Goal: Information Seeking & Learning: Learn about a topic

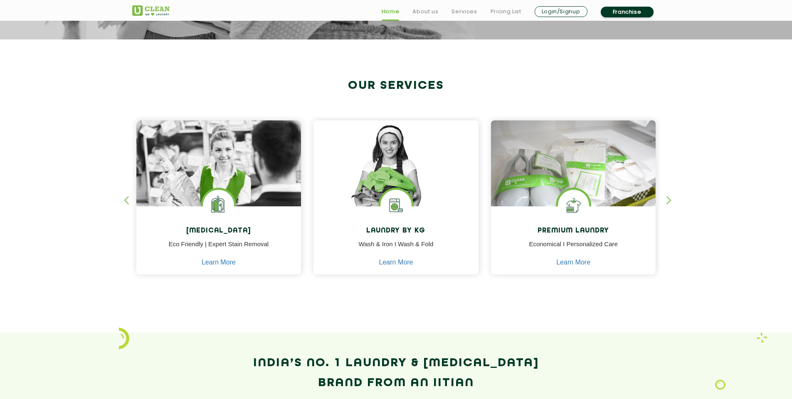
scroll to position [291, 0]
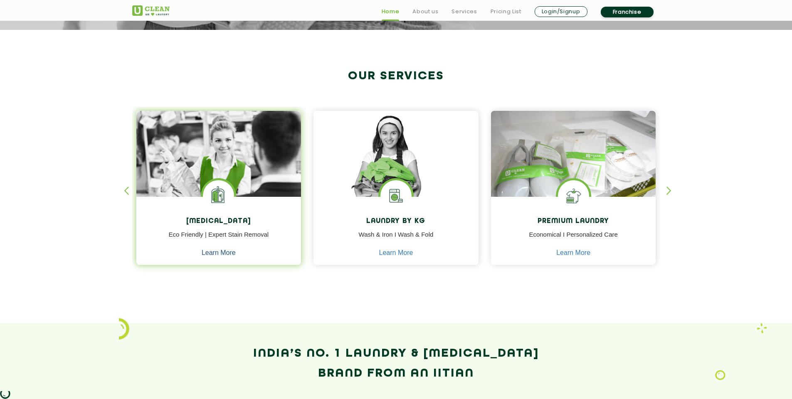
click at [223, 253] on link "Learn More" at bounding box center [219, 252] width 34 height 7
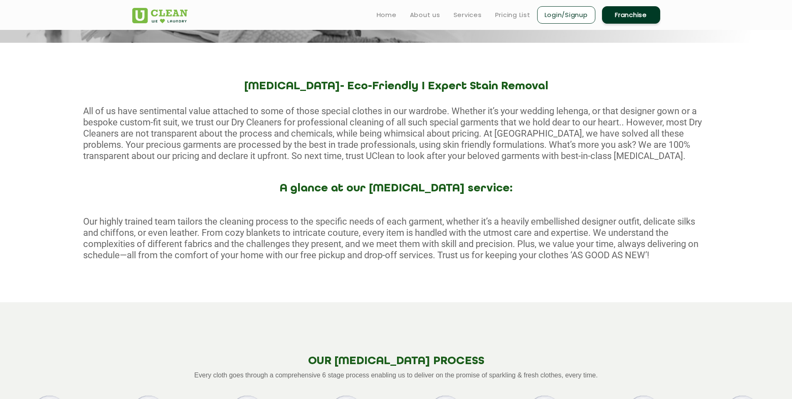
scroll to position [125, 0]
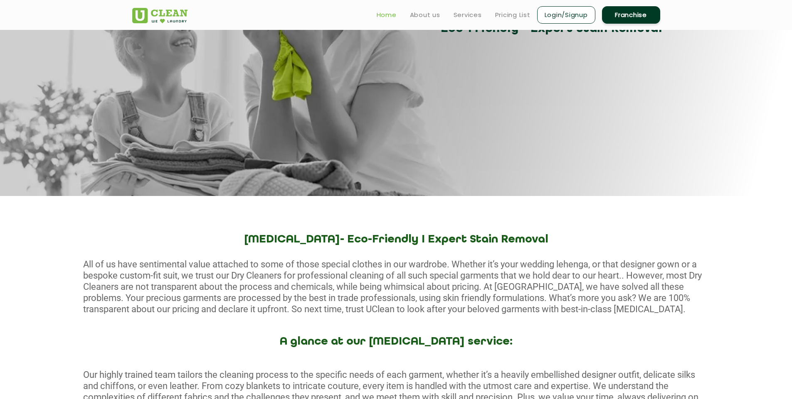
click at [386, 15] on link "Home" at bounding box center [386, 15] width 20 height 10
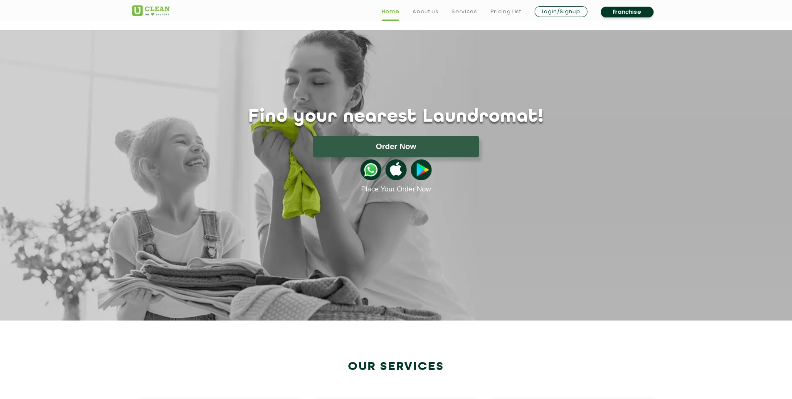
scroll to position [208, 0]
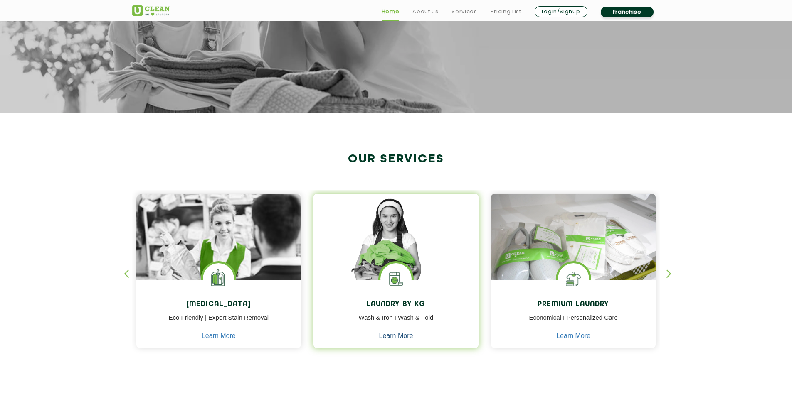
click at [391, 334] on link "Learn More" at bounding box center [396, 335] width 34 height 7
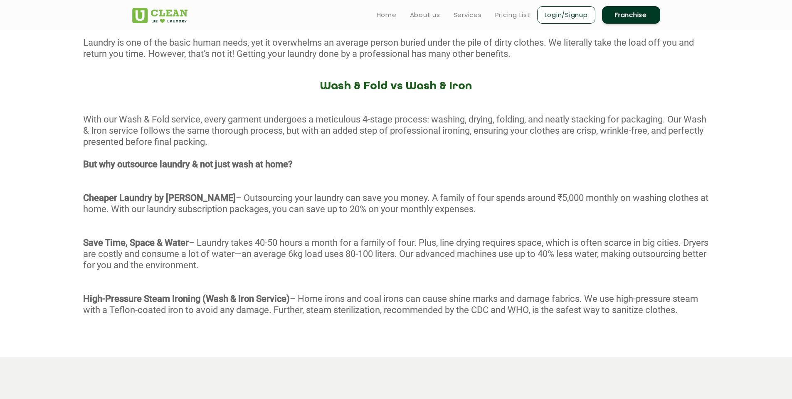
scroll to position [332, 0]
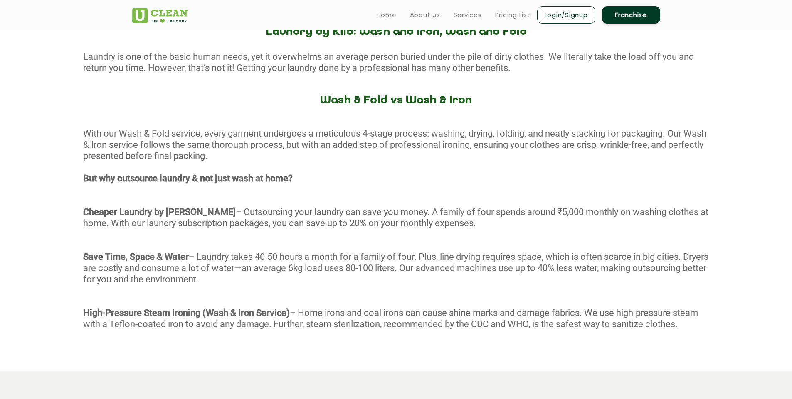
scroll to position [208, 0]
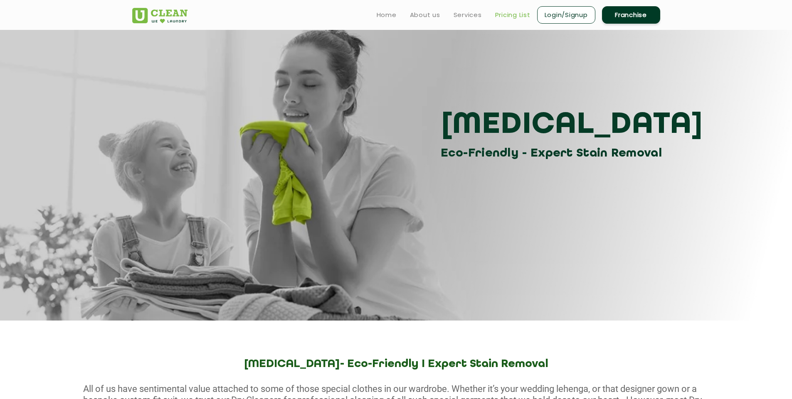
click at [502, 12] on link "Pricing List" at bounding box center [512, 15] width 35 height 10
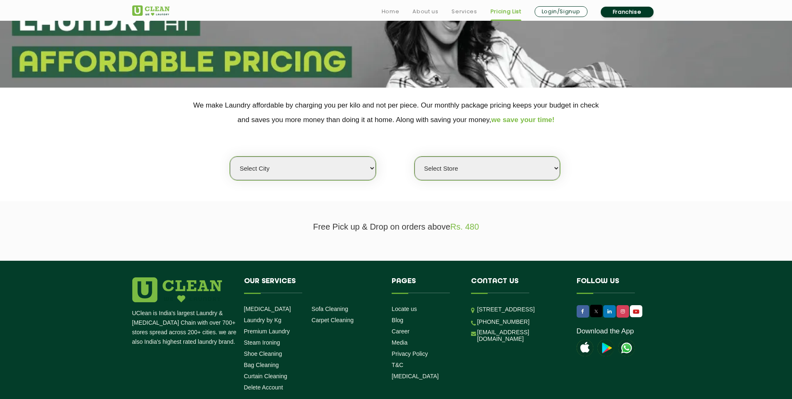
scroll to position [125, 0]
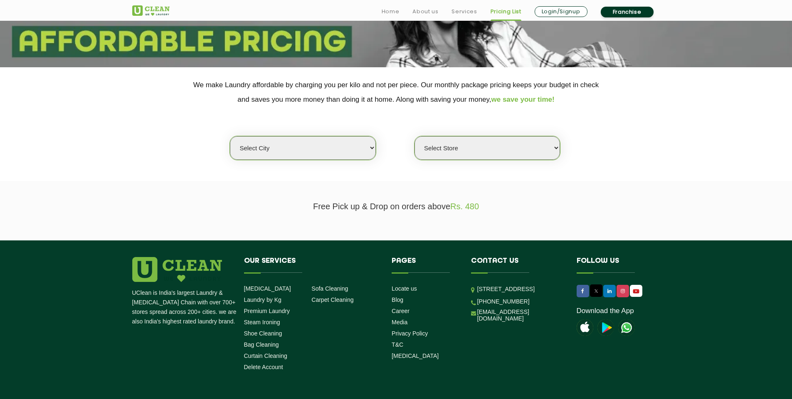
click at [349, 145] on select "Select city Aalo Abu Dhabi Agartala Agra Ahmedabad Akola Aligarh Alwar - UClean…" at bounding box center [302, 148] width 145 height 24
select select "11"
click at [230, 136] on select "Select city Aalo Abu Dhabi Agartala Agra Ahmedabad Akola Aligarh Alwar - UClean…" at bounding box center [302, 148] width 145 height 24
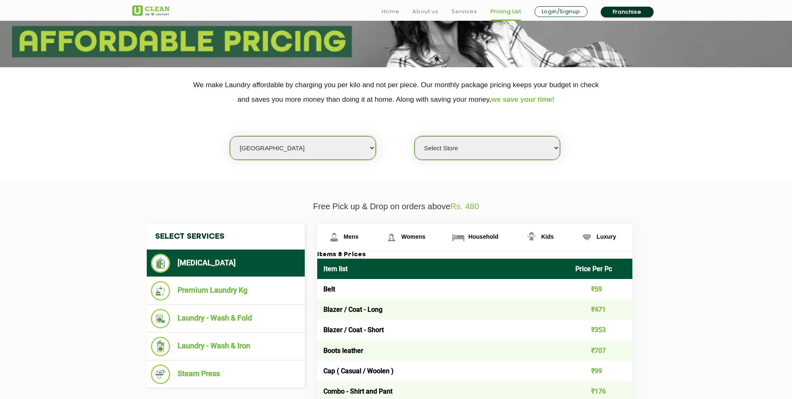
click at [551, 147] on select "Select Store UClean Anna Nagar UClean Navalur UClean Chitlapakkam UClean Urrapa…" at bounding box center [486, 148] width 145 height 24
select select "584"
click at [414, 136] on select "Select Store UClean Anna Nagar UClean Navalur UClean Chitlapakkam UClean Urrapa…" at bounding box center [486, 148] width 145 height 24
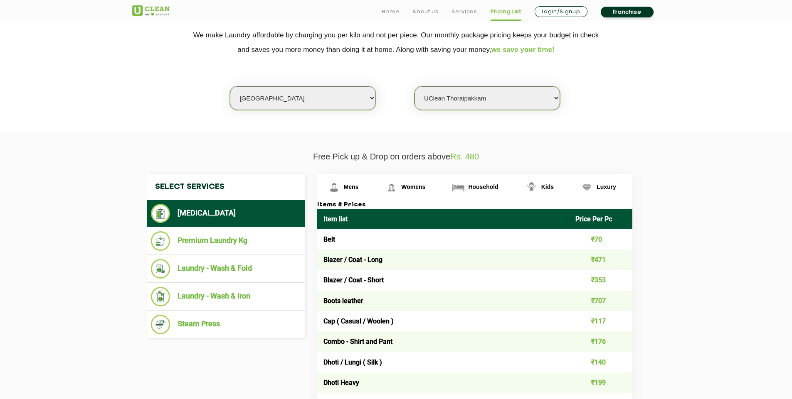
scroll to position [291, 0]
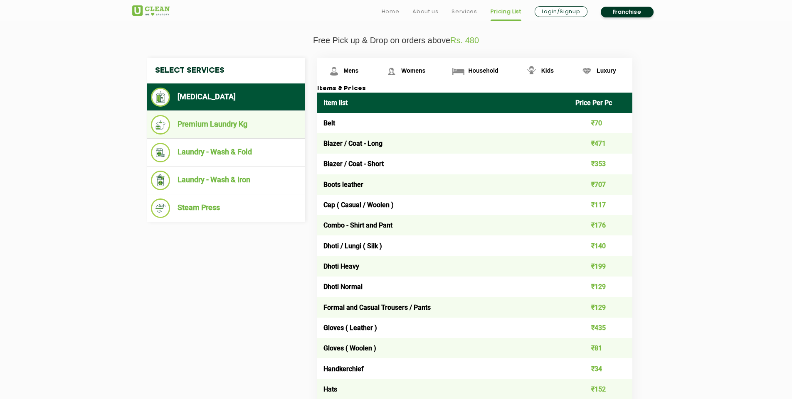
click at [192, 123] on li "Premium Laundry Kg" at bounding box center [226, 125] width 150 height 20
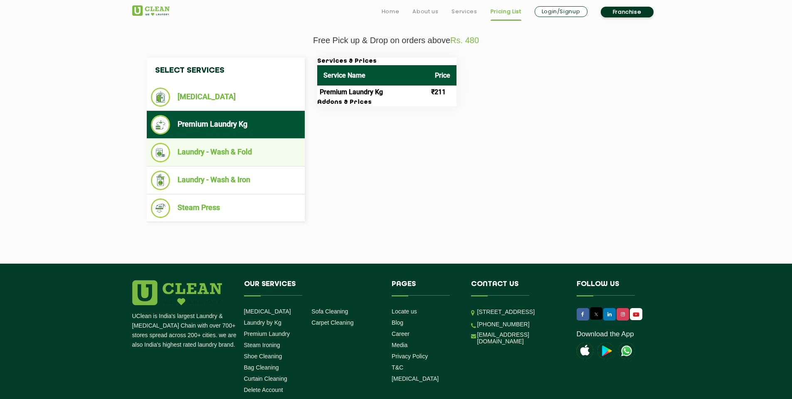
click at [189, 153] on li "Laundry - Wash & Fold" at bounding box center [226, 153] width 150 height 20
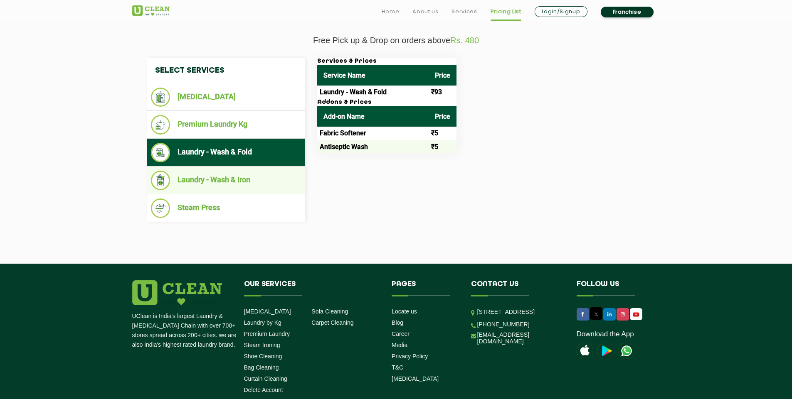
click at [200, 181] on li "Laundry - Wash & Iron" at bounding box center [226, 181] width 150 height 20
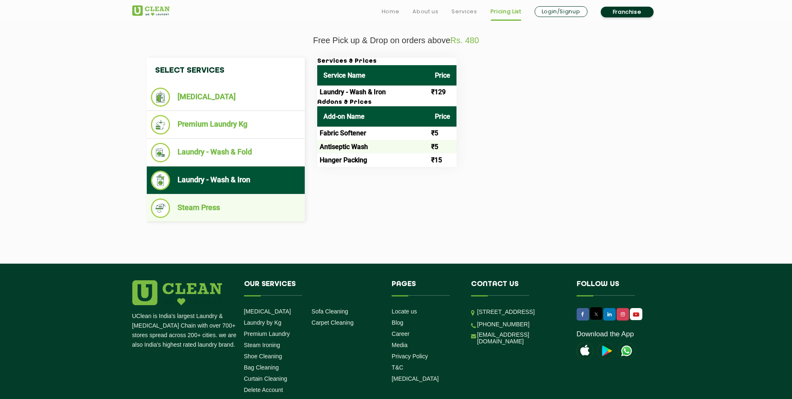
click at [219, 212] on li "Steam Press" at bounding box center [226, 209] width 150 height 20
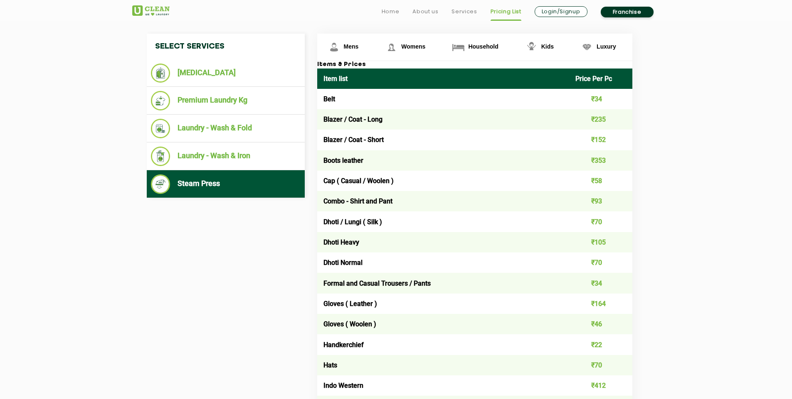
scroll to position [332, 0]
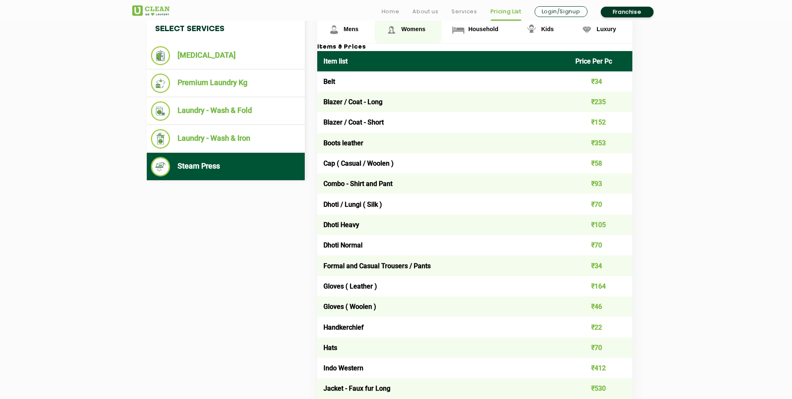
click at [407, 29] on span "Womens" at bounding box center [413, 29] width 24 height 7
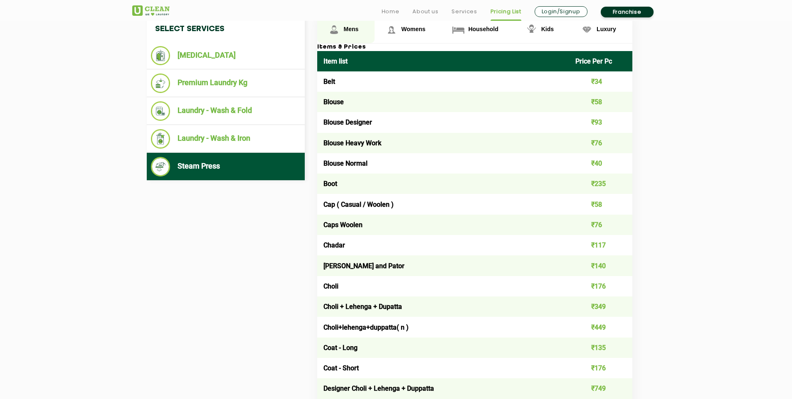
click at [348, 32] on link "Mens" at bounding box center [346, 29] width 58 height 27
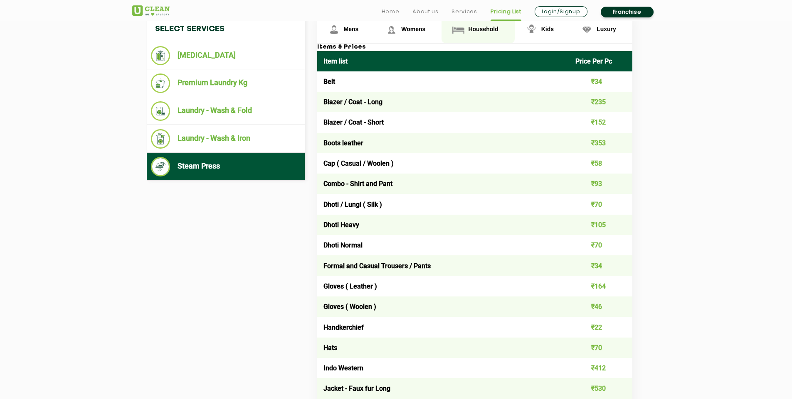
click at [484, 25] on link "Household" at bounding box center [477, 29] width 73 height 27
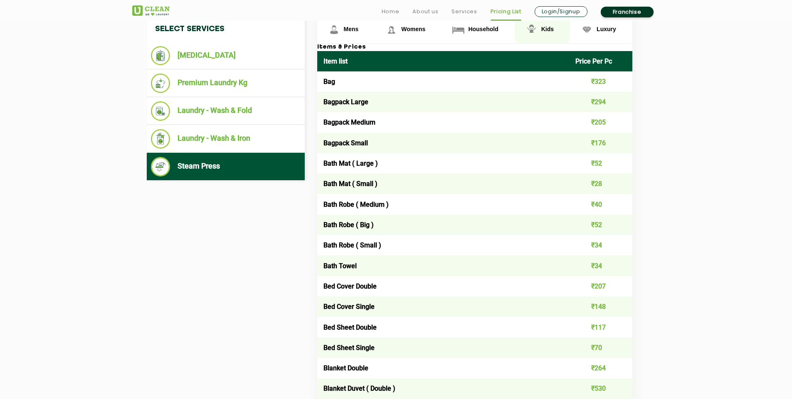
click at [544, 28] on span "Kids" at bounding box center [547, 29] width 12 height 7
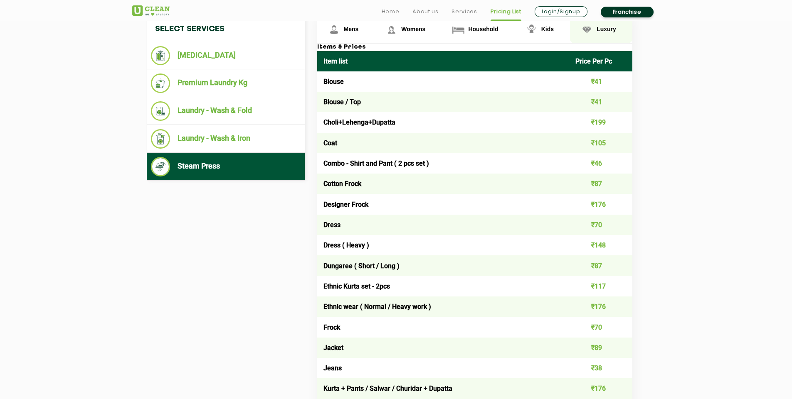
click at [600, 30] on span "Luxury" at bounding box center [606, 29] width 20 height 7
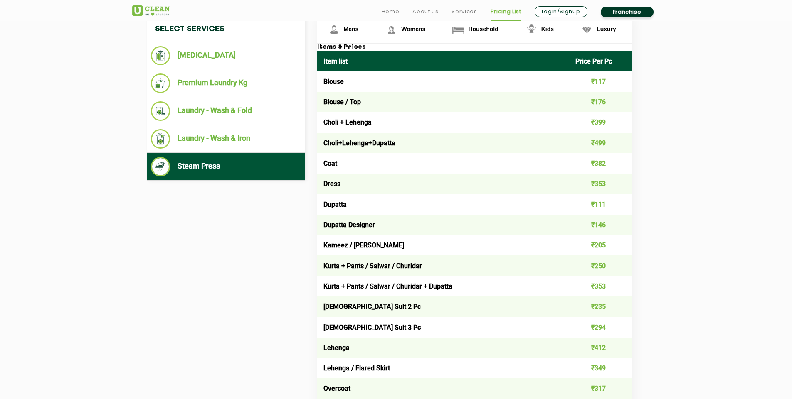
click at [623, 9] on link "Franchise" at bounding box center [626, 12] width 53 height 11
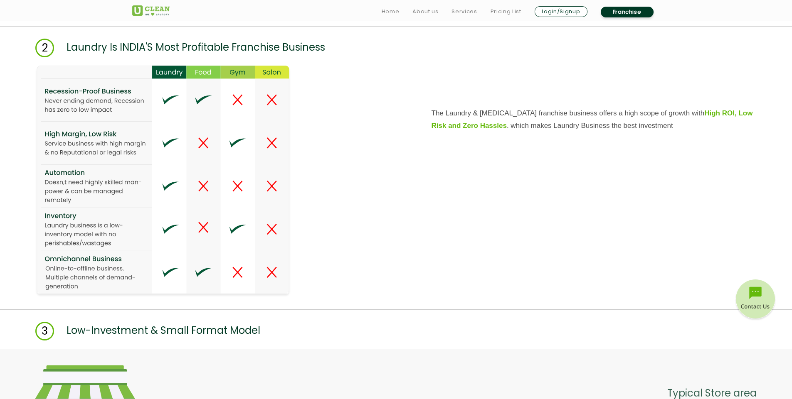
scroll to position [1039, 0]
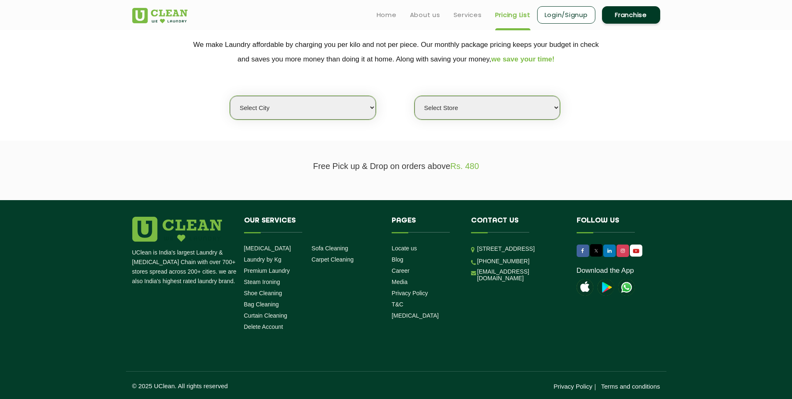
scroll to position [165, 0]
select select "0"
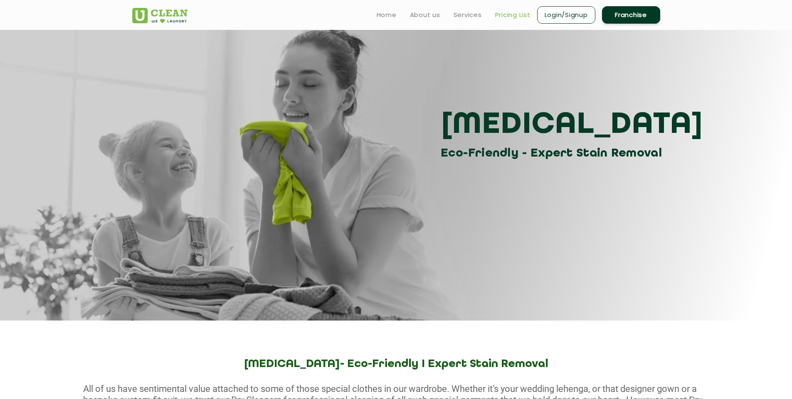
click at [504, 16] on link "Pricing List" at bounding box center [512, 15] width 35 height 10
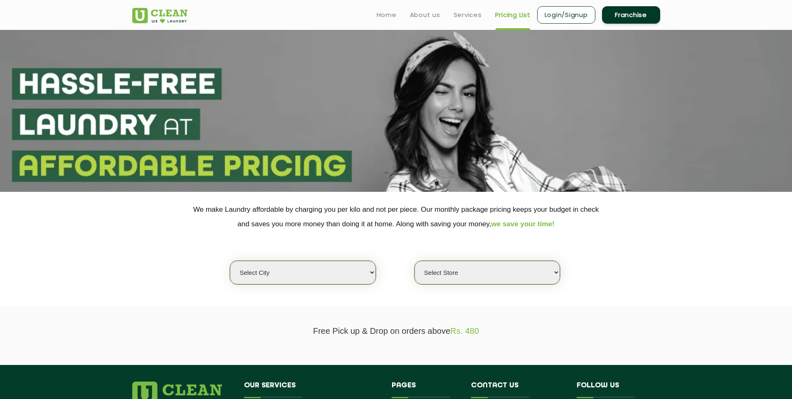
select select "0"
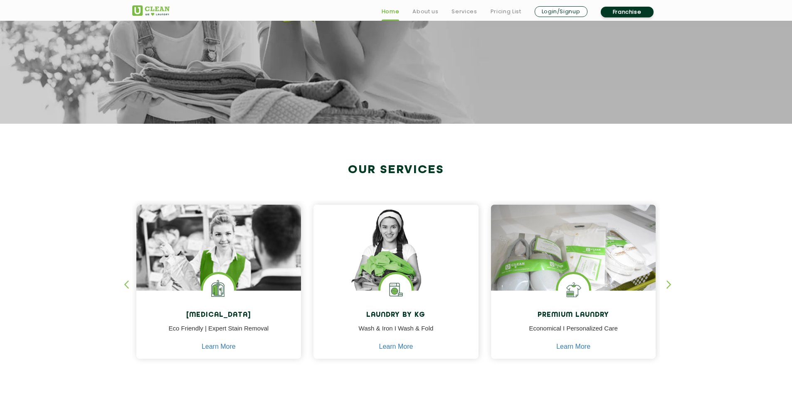
scroll to position [208, 0]
